Goal: Transaction & Acquisition: Purchase product/service

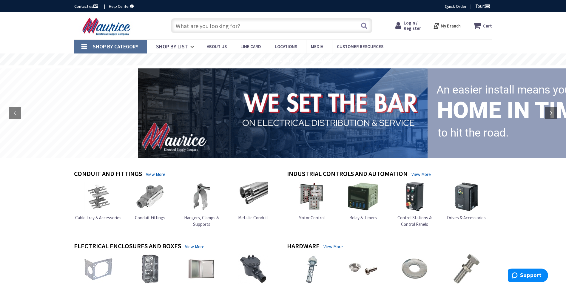
click at [235, 27] on input "text" at bounding box center [271, 25] width 201 height 15
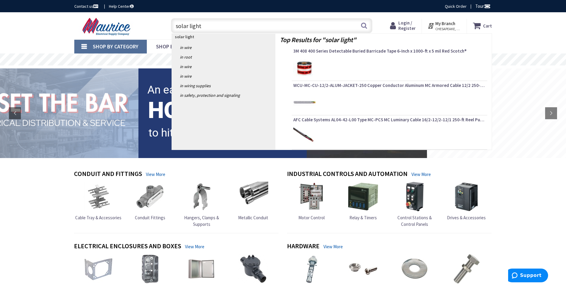
type input "solar lights"
